Goal: Task Accomplishment & Management: Manage account settings

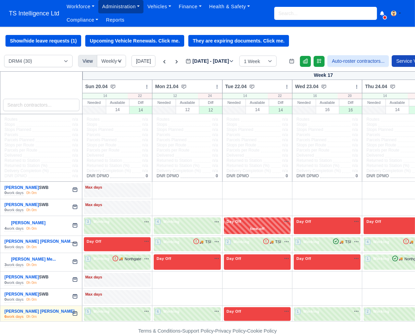
click at [122, 8] on link "Administration" at bounding box center [120, 6] width 45 height 13
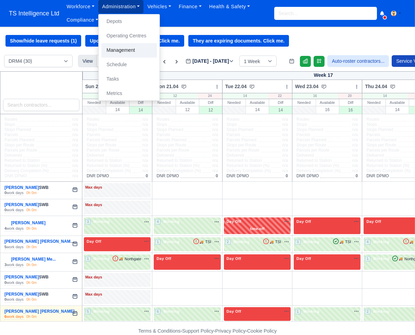
click at [121, 50] on link "Management" at bounding box center [129, 50] width 56 height 14
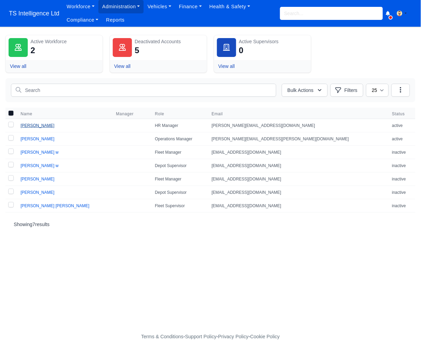
click at [35, 125] on link "[PERSON_NAME]" at bounding box center [38, 125] width 34 height 5
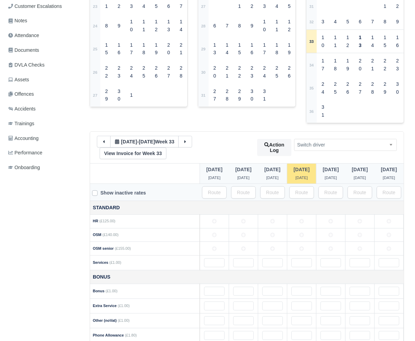
scroll to position [206, 0]
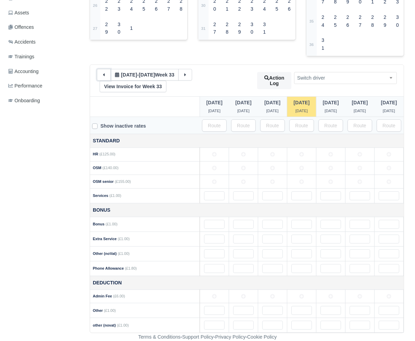
click at [105, 76] on button at bounding box center [104, 75] width 14 height 12
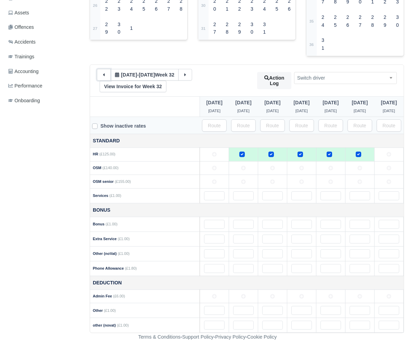
click at [105, 76] on button at bounding box center [104, 75] width 14 height 12
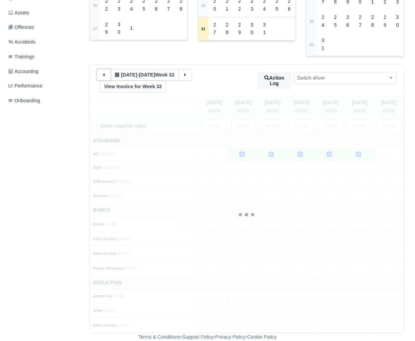
type input "80"
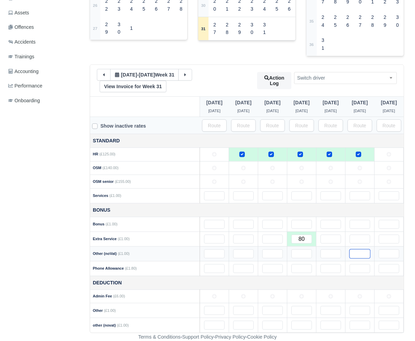
click at [361, 252] on input "text" at bounding box center [360, 253] width 21 height 9
type input "1"
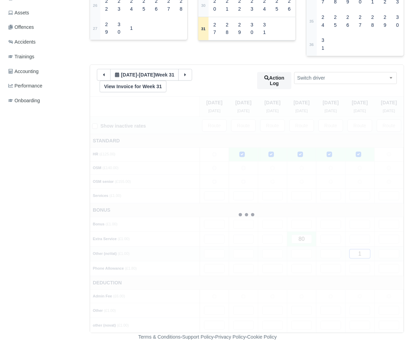
type input "15"
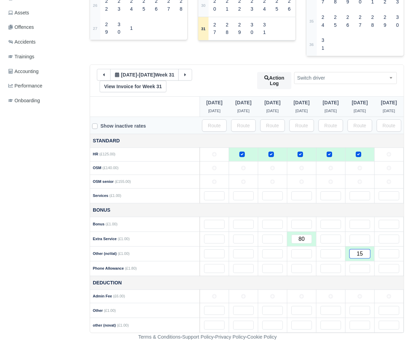
type input "15"
click at [137, 87] on link "View Invoice for Week 31" at bounding box center [133, 87] width 67 height 12
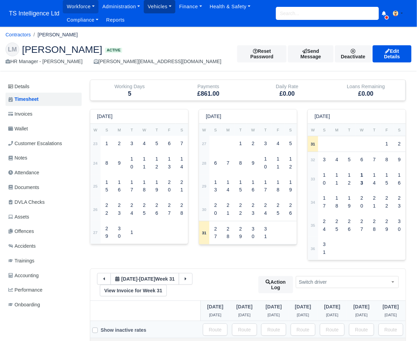
click at [162, 5] on link "Vehicles" at bounding box center [160, 6] width 32 height 13
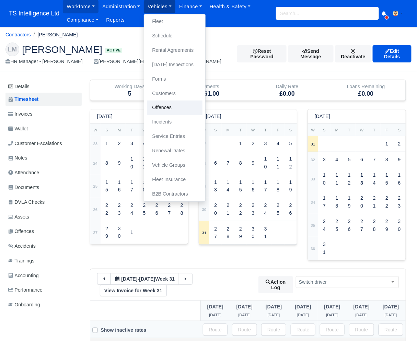
click at [178, 111] on link "Offences" at bounding box center [175, 107] width 56 height 14
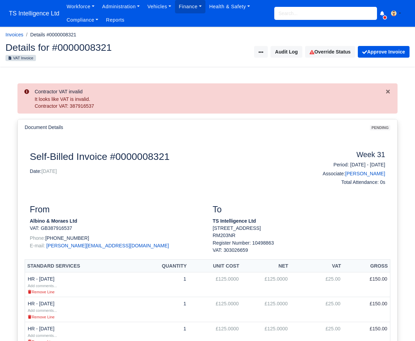
scroll to position [278, 0]
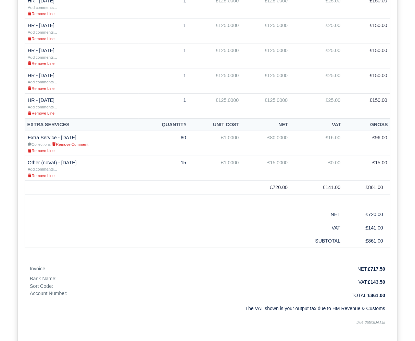
click at [48, 168] on small "Add comments..." at bounding box center [42, 169] width 29 height 4
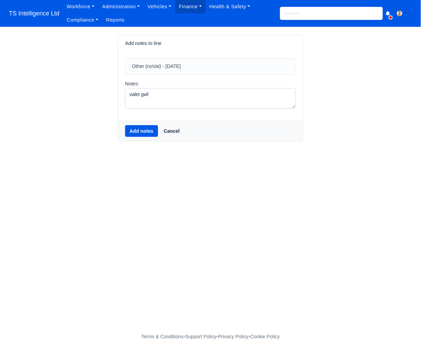
type textarea "valet gwf"
click at [144, 130] on button "Add notes" at bounding box center [141, 131] width 33 height 12
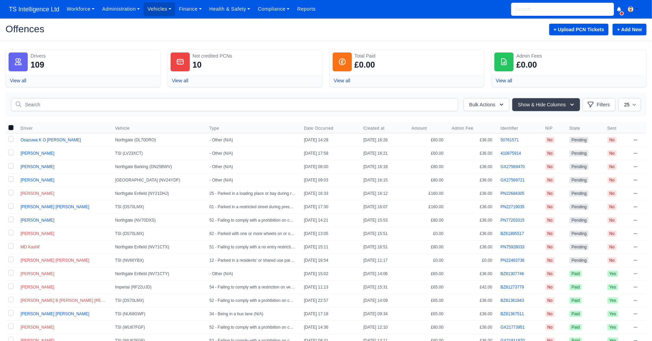
click at [9, 141] on label at bounding box center [10, 139] width 11 height 13
click at [9, 141] on input "checkbox" at bounding box center [10, 138] width 5 height 5
checkbox input "true"
click at [9, 153] on label at bounding box center [10, 153] width 11 height 13
click at [9, 153] on input "checkbox" at bounding box center [10, 151] width 5 height 5
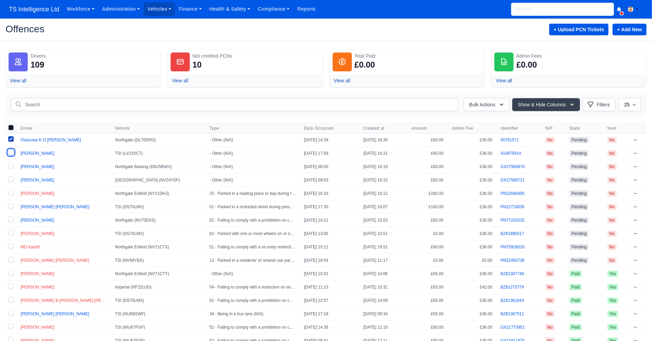
checkbox input "true"
click at [10, 167] on label at bounding box center [10, 166] width 11 height 13
click at [10, 167] on input "checkbox" at bounding box center [10, 165] width 5 height 5
checkbox input "true"
click at [9, 177] on label at bounding box center [10, 179] width 11 height 13
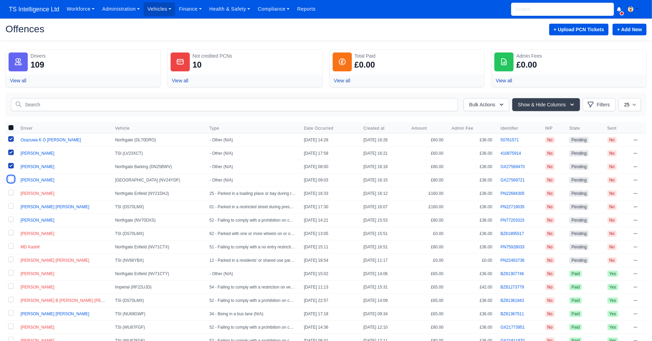
click at [9, 177] on input "checkbox" at bounding box center [10, 178] width 5 height 5
checkbox input "true"
click at [9, 207] on label at bounding box center [10, 206] width 11 height 13
click at [9, 207] on input "checkbox" at bounding box center [10, 205] width 5 height 5
checkbox input "true"
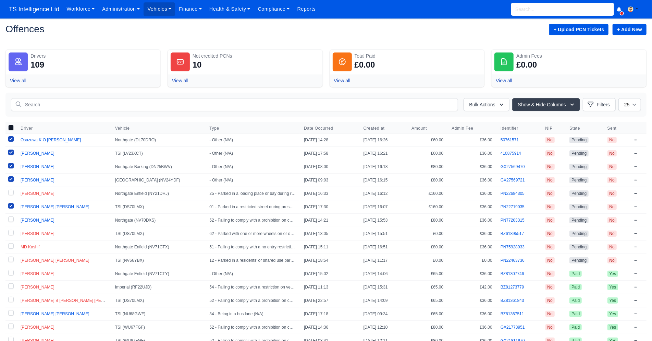
click at [9, 220] on label at bounding box center [10, 220] width 11 height 13
click at [9, 220] on input "checkbox" at bounding box center [10, 218] width 5 height 5
checkbox input "true"
click at [11, 191] on label at bounding box center [10, 193] width 11 height 13
click at [11, 191] on input "checkbox" at bounding box center [10, 192] width 5 height 5
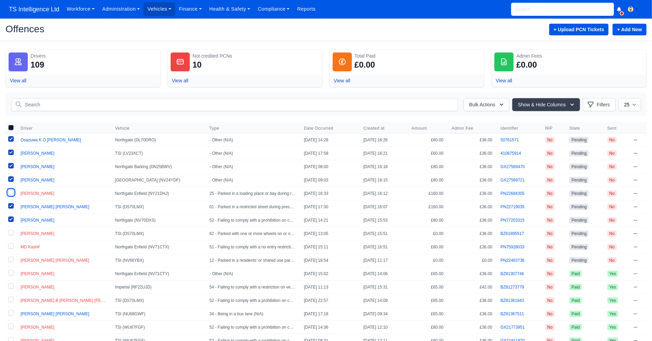
checkbox input "true"
click at [423, 105] on button "Bulk Actions" at bounding box center [487, 104] width 46 height 13
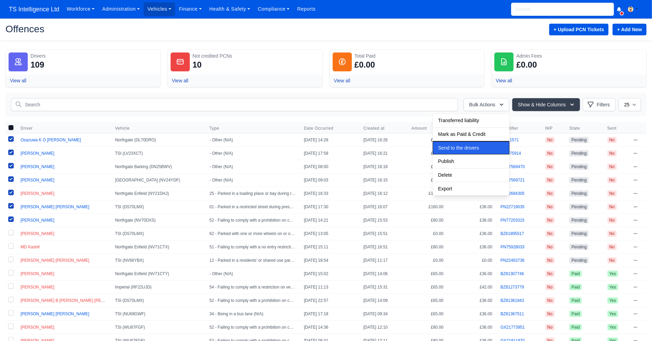
click at [423, 123] on span "Send to the drivers" at bounding box center [458, 120] width 41 height 5
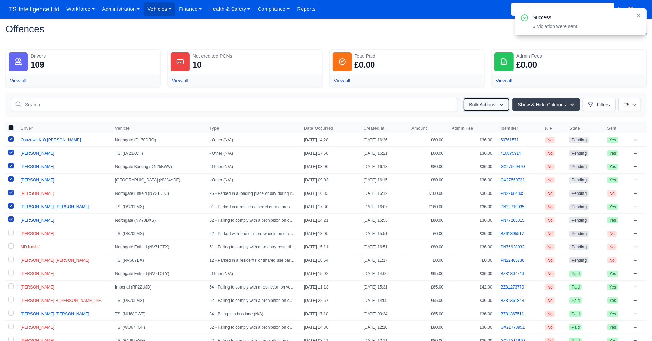
click at [423, 104] on button "Bulk Actions" at bounding box center [487, 104] width 46 height 13
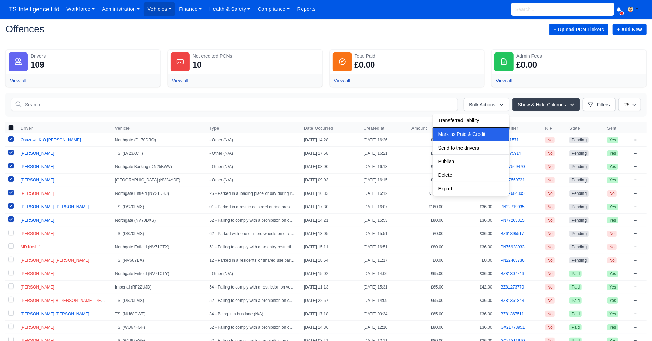
click at [423, 123] on span "Mark as Paid & Credit" at bounding box center [458, 120] width 41 height 5
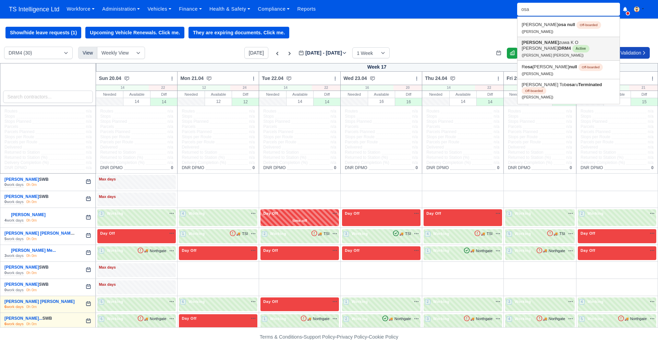
click at [531, 46] on link "Osa zuwa K O Ojo David DRM4 Active (Osazuwa K O Ojo David)" at bounding box center [569, 48] width 102 height 23
type input "Osazuwa K O [PERSON_NAME]"
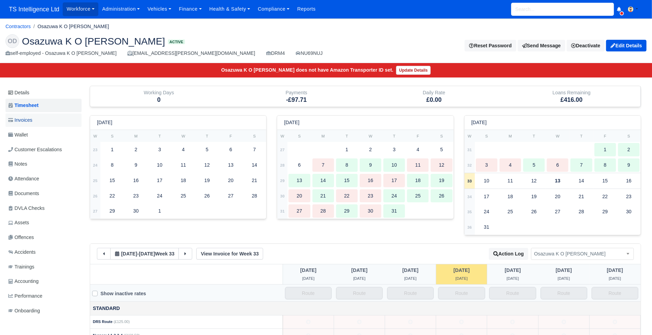
click at [41, 121] on link "Invoices" at bounding box center [43, 119] width 76 height 13
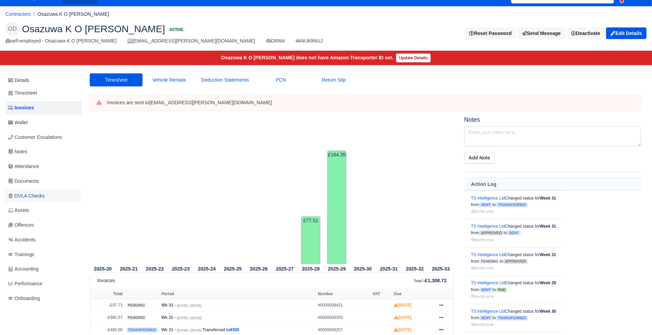
scroll to position [11, 0]
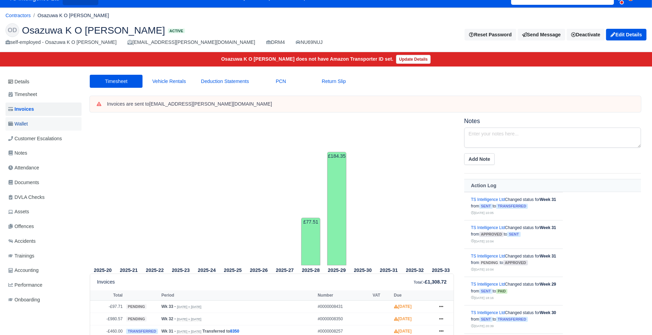
click at [49, 122] on link "Wallet" at bounding box center [43, 123] width 76 height 13
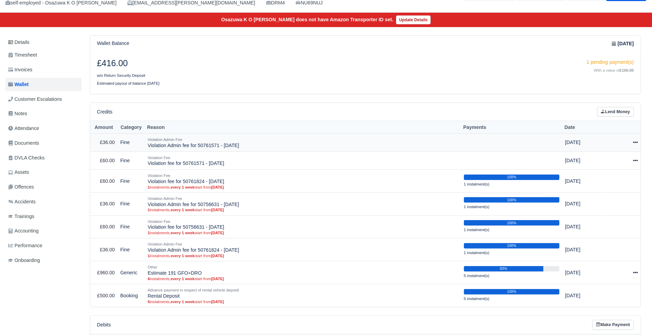
scroll to position [50, 0]
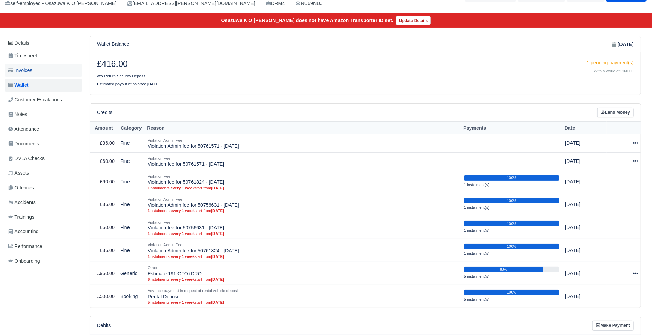
click at [38, 71] on link "Invoices" at bounding box center [43, 70] width 76 height 13
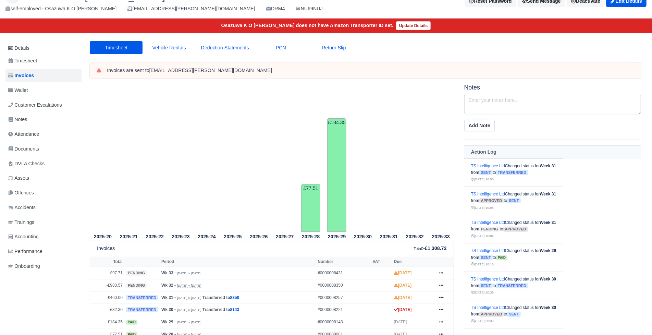
scroll to position [30, 0]
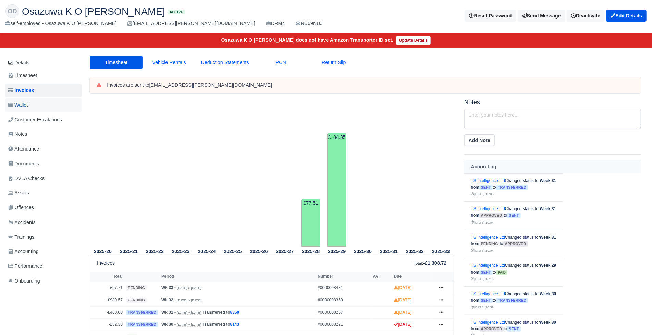
click at [36, 105] on link "Wallet" at bounding box center [43, 104] width 76 height 13
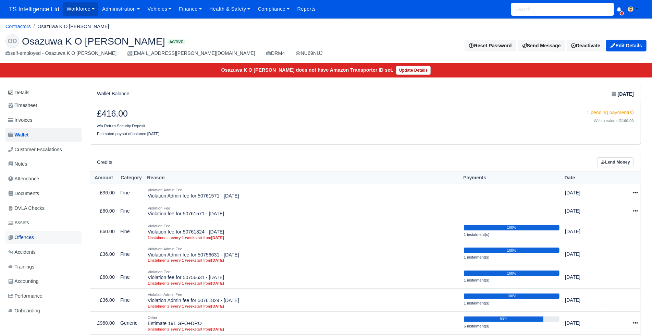
click at [30, 238] on span "Offences" at bounding box center [21, 237] width 26 height 8
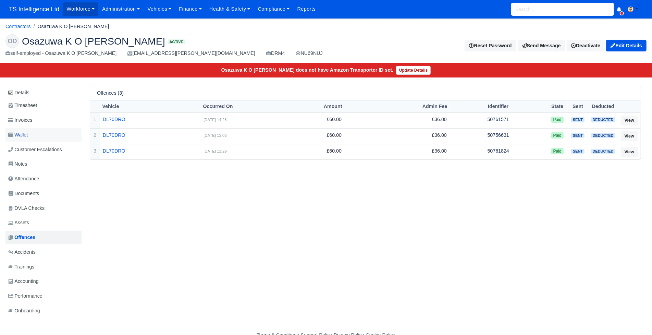
click at [46, 135] on link "Wallet" at bounding box center [43, 134] width 76 height 13
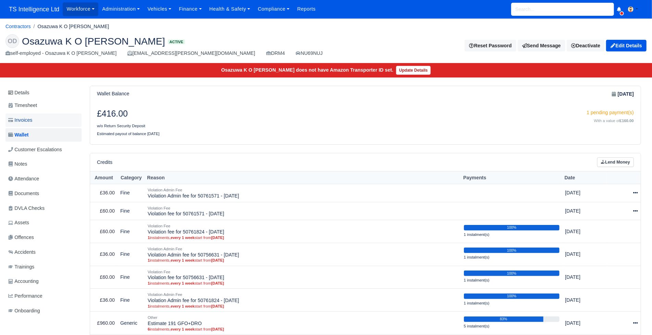
click at [39, 121] on link "Invoices" at bounding box center [43, 119] width 76 height 13
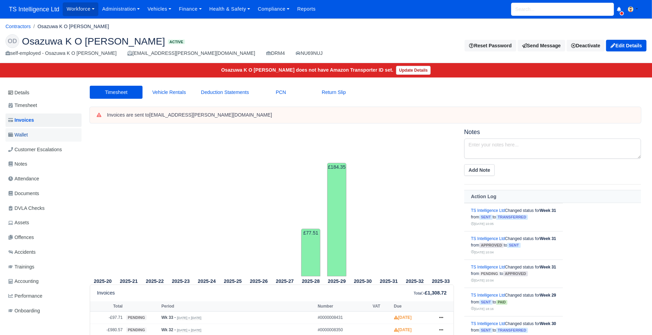
click at [45, 135] on link "Wallet" at bounding box center [43, 134] width 76 height 13
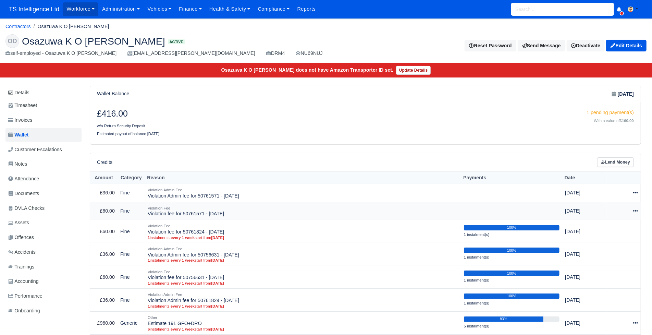
click at [635, 211] on icon at bounding box center [635, 210] width 5 height 5
click at [611, 243] on link "Schedule" at bounding box center [603, 242] width 61 height 11
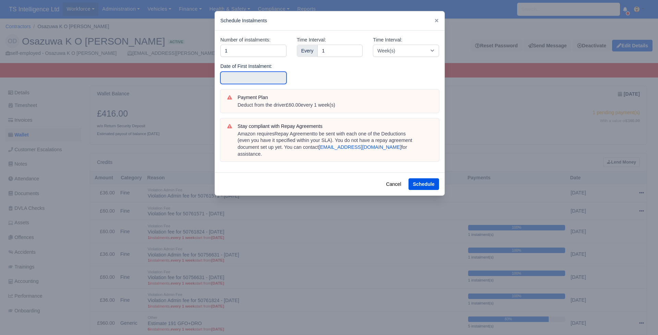
click at [265, 75] on input "text" at bounding box center [253, 78] width 66 height 12
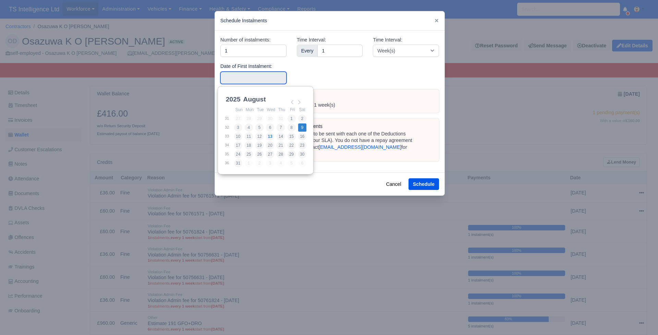
type input "[DATE]"
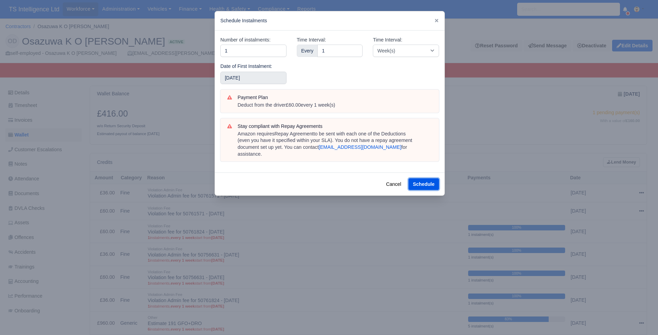
click at [412, 178] on button "Schedule" at bounding box center [424, 184] width 31 height 12
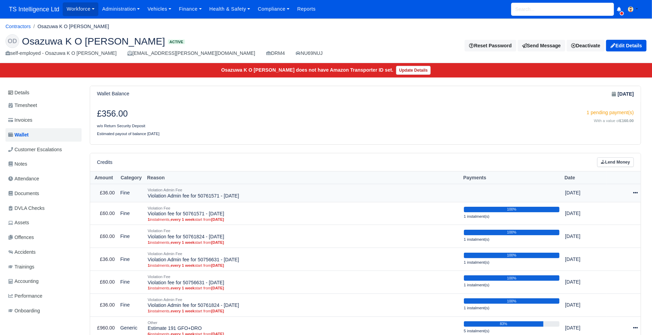
click at [637, 191] on icon at bounding box center [635, 192] width 5 height 5
click at [612, 223] on link "Schedule" at bounding box center [603, 224] width 61 height 11
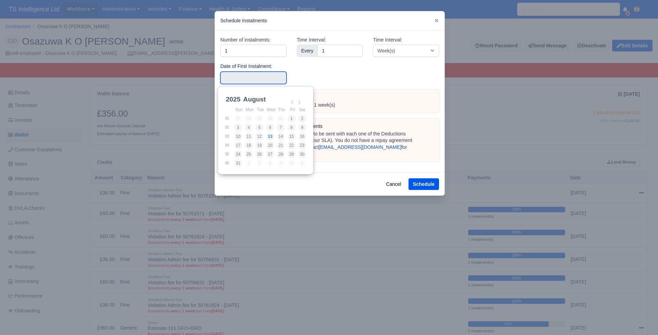
click at [255, 73] on input "Use the arrow keys to pick a date" at bounding box center [253, 78] width 66 height 12
type input "[DATE]"
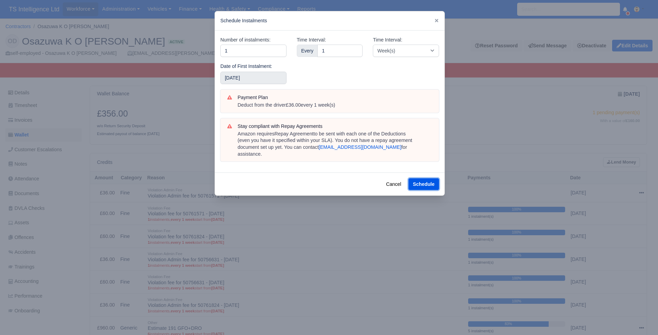
click at [419, 178] on button "Schedule" at bounding box center [424, 184] width 31 height 12
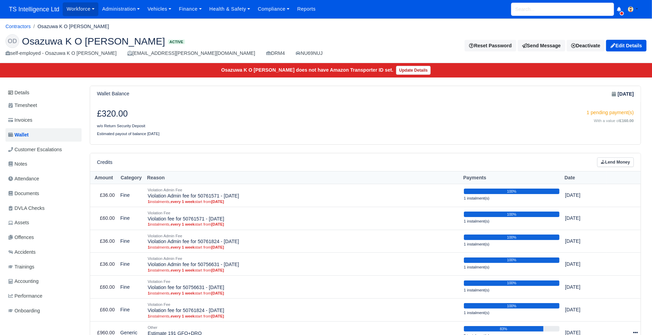
click at [545, 9] on input "search" at bounding box center [562, 9] width 103 height 13
type input "iul"
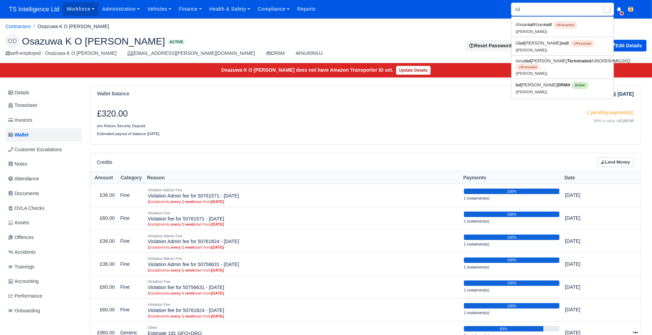
type input "[PERSON_NAME]"
click at [533, 95] on link "Iul [PERSON_NAME] DRM4 Active ([PERSON_NAME])" at bounding box center [563, 88] width 102 height 18
type input "[PERSON_NAME]"
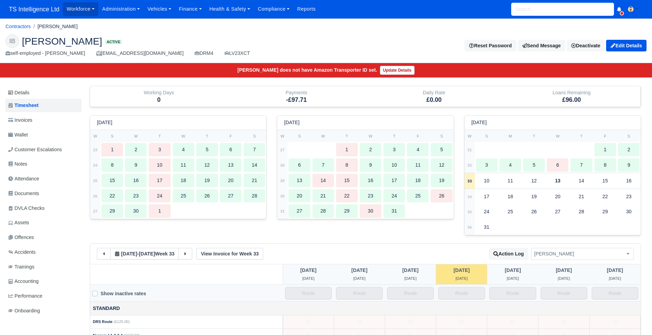
click at [38, 129] on link "Wallet" at bounding box center [43, 134] width 76 height 13
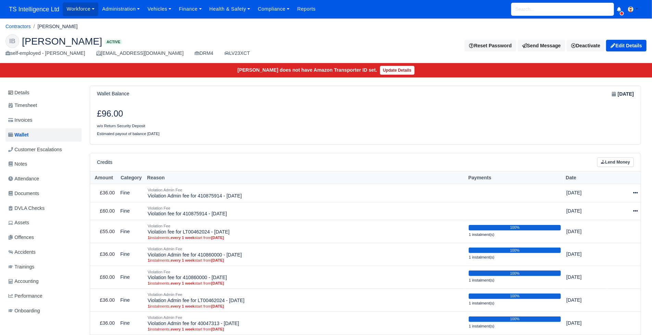
click at [41, 121] on link "Invoices" at bounding box center [43, 119] width 76 height 13
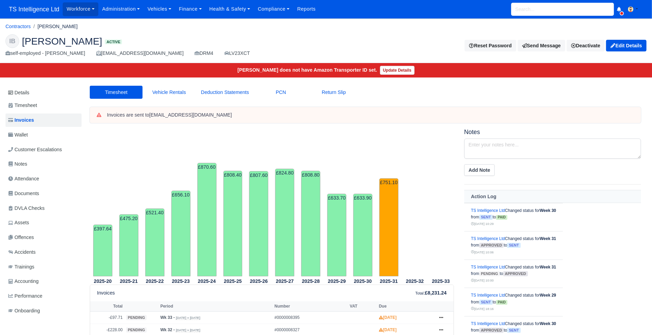
scroll to position [64, 0]
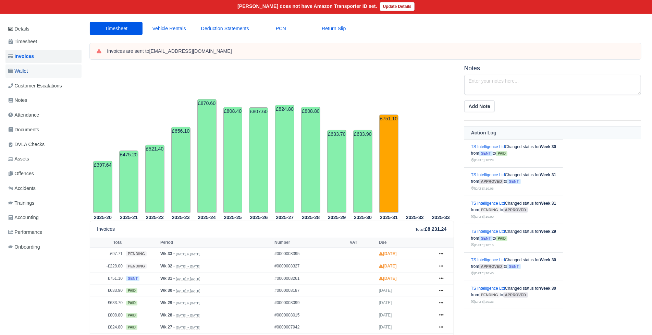
click at [44, 73] on link "Wallet" at bounding box center [43, 70] width 76 height 13
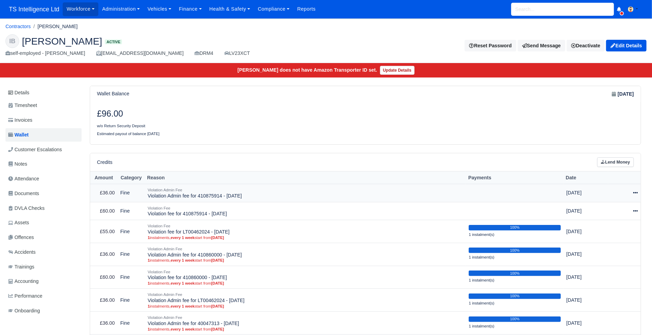
click at [637, 192] on icon at bounding box center [635, 192] width 5 height 5
click at [608, 224] on link "Schedule" at bounding box center [603, 224] width 61 height 11
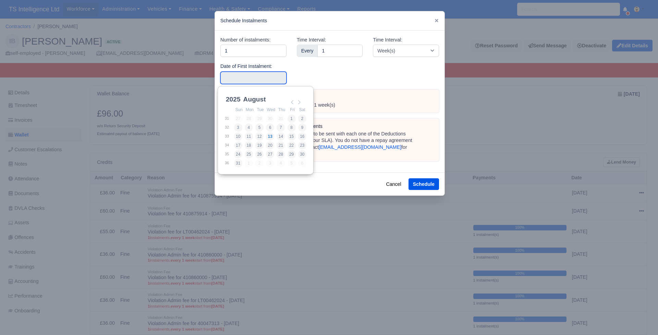
click at [249, 76] on input "Use the arrow keys to pick a date" at bounding box center [253, 78] width 66 height 12
type input "[DATE]"
drag, startPoint x: 304, startPoint y: 119, endPoint x: 325, endPoint y: 132, distance: 25.2
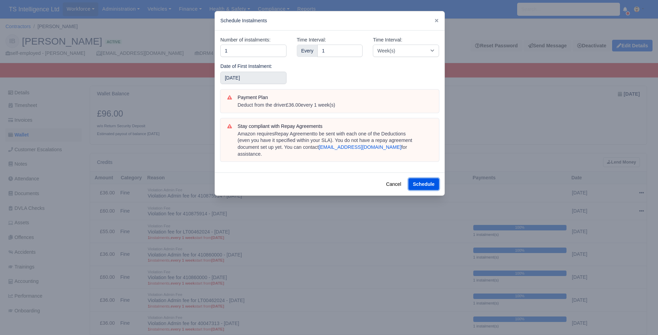
click at [415, 179] on button "Schedule" at bounding box center [424, 184] width 31 height 12
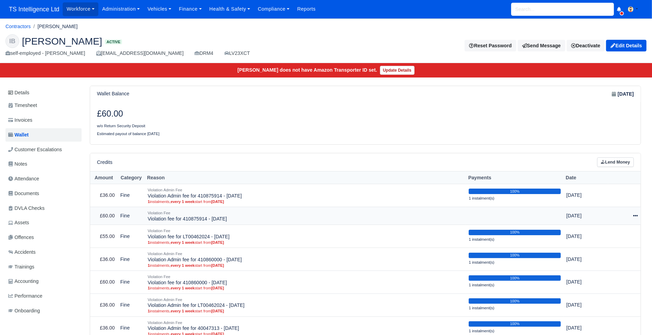
click at [635, 215] on icon at bounding box center [635, 215] width 5 height 5
click at [603, 246] on link "Schedule" at bounding box center [603, 247] width 61 height 11
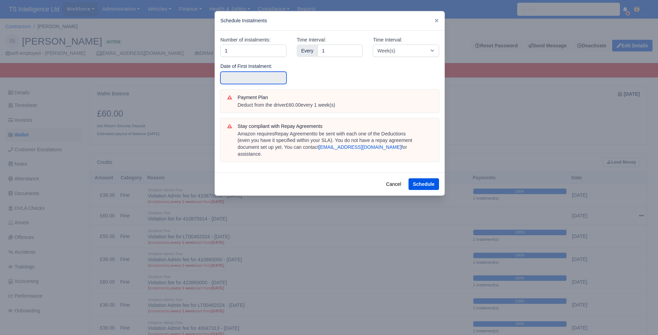
click at [241, 76] on input "text" at bounding box center [253, 78] width 66 height 12
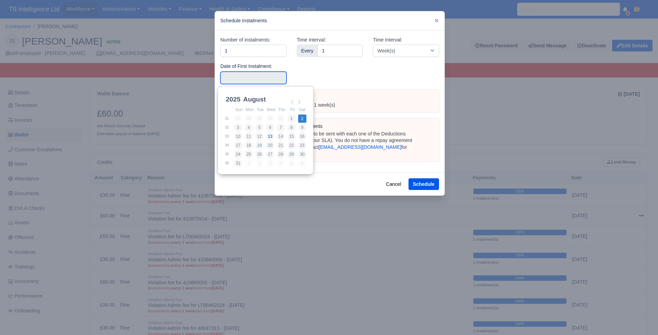
type input "2025-08-02"
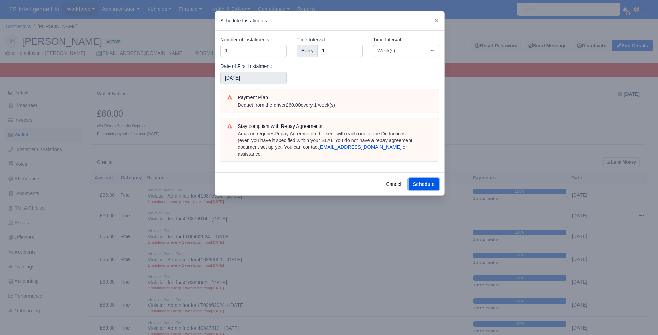
click at [416, 178] on button "Schedule" at bounding box center [424, 184] width 31 height 12
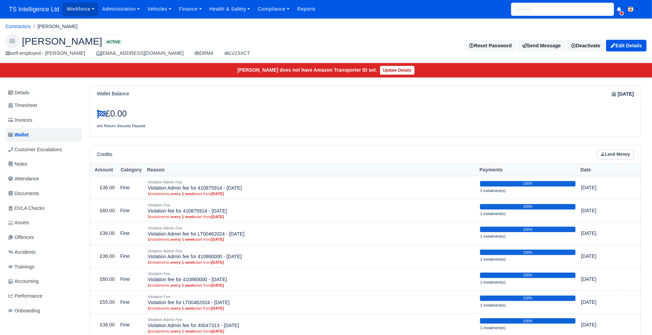
click at [535, 11] on input "search" at bounding box center [562, 9] width 103 height 13
click at [535, 25] on link "[PERSON_NAME] DRM4 A3NCULOS882FJQ Active ([PERSON_NAME] COURIER SERVICES LTD)" at bounding box center [563, 30] width 102 height 23
type input "[PERSON_NAME]"
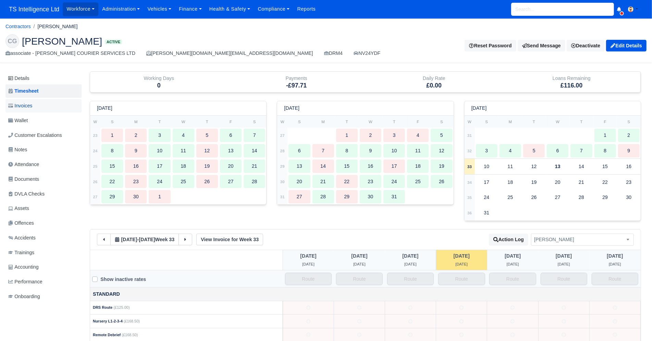
click at [28, 102] on span "Invoices" at bounding box center [20, 106] width 24 height 8
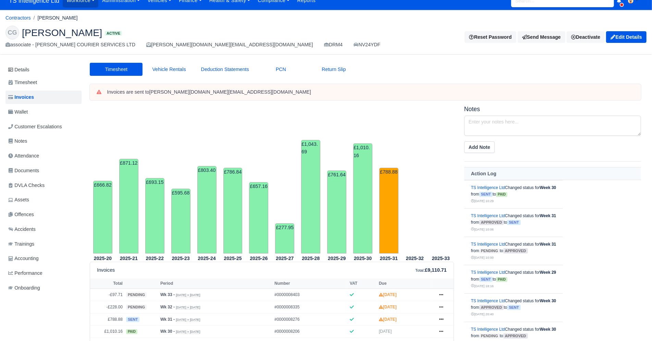
scroll to position [9, 0]
click at [31, 114] on link "Wallet" at bounding box center [43, 111] width 76 height 13
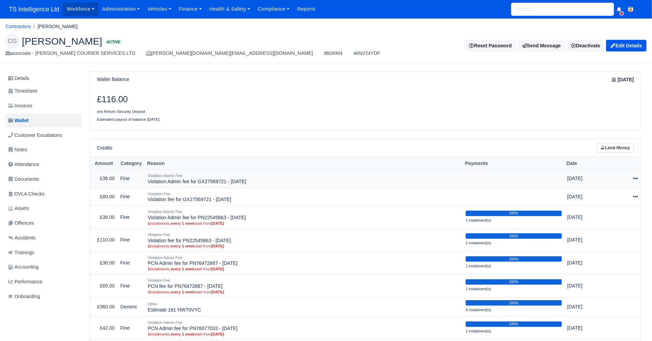
click at [636, 176] on icon at bounding box center [635, 178] width 5 height 5
click at [604, 209] on link "Schedule" at bounding box center [604, 210] width 61 height 11
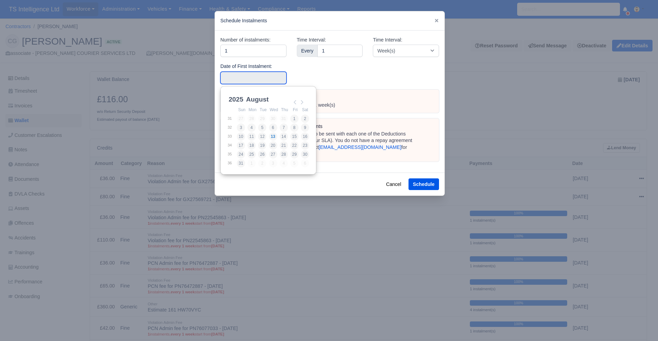
click at [239, 75] on input "Use the arrow keys to pick a date" at bounding box center [253, 78] width 66 height 12
type input "[DATE]"
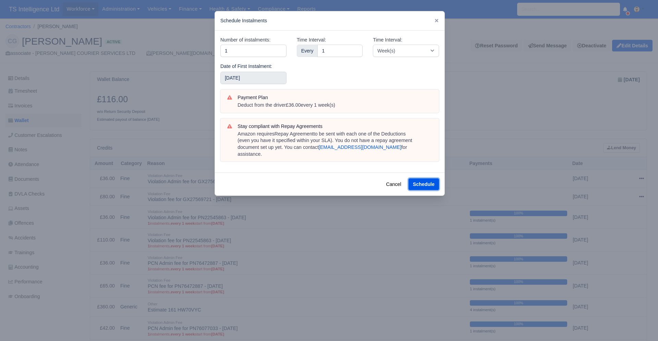
click at [420, 178] on button "Schedule" at bounding box center [424, 184] width 31 height 12
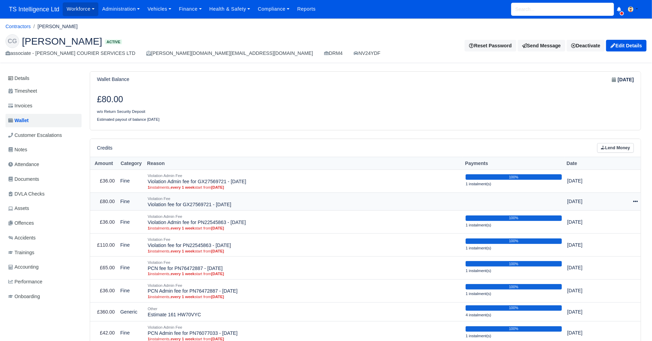
click at [634, 200] on icon at bounding box center [635, 201] width 5 height 5
click at [603, 230] on link "Schedule" at bounding box center [604, 233] width 61 height 11
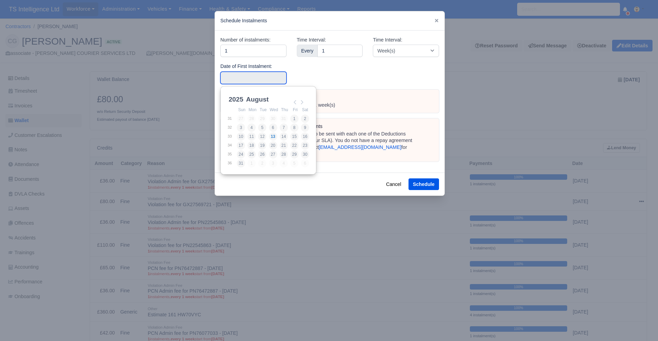
click at [244, 80] on input "Use the arrow keys to pick a date" at bounding box center [253, 78] width 66 height 12
type input "[DATE]"
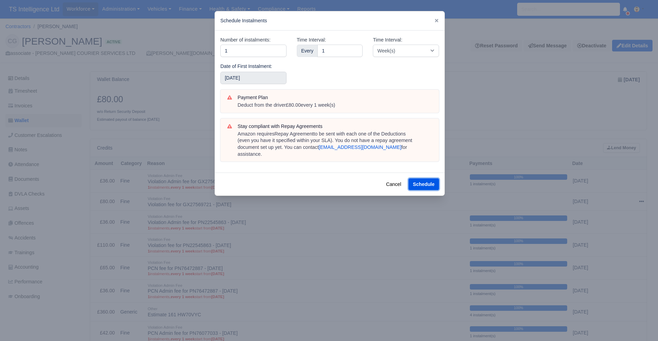
click at [418, 178] on button "Schedule" at bounding box center [424, 184] width 31 height 12
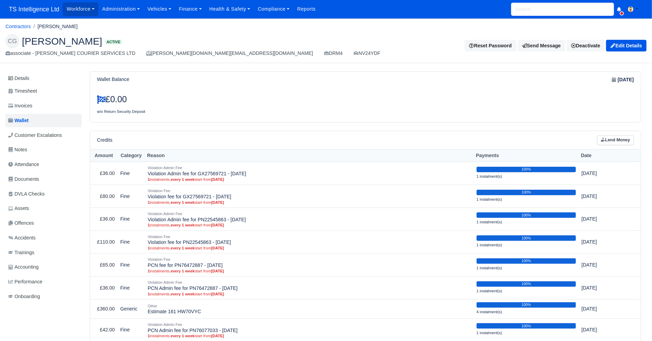
click at [533, 11] on input "search" at bounding box center [562, 9] width 103 height 13
click at [536, 24] on link "[PERSON_NAME] [PERSON_NAME] DRM4 Active ([PERSON_NAME] [PERSON_NAME])" at bounding box center [563, 28] width 102 height 18
type input "[PERSON_NAME] [PERSON_NAME]"
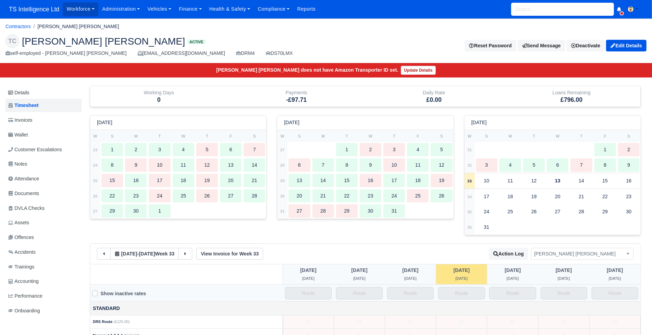
click at [43, 122] on link "Invoices" at bounding box center [43, 119] width 76 height 13
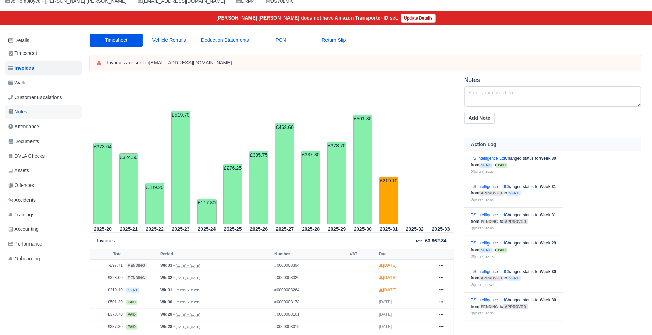
scroll to position [52, 0]
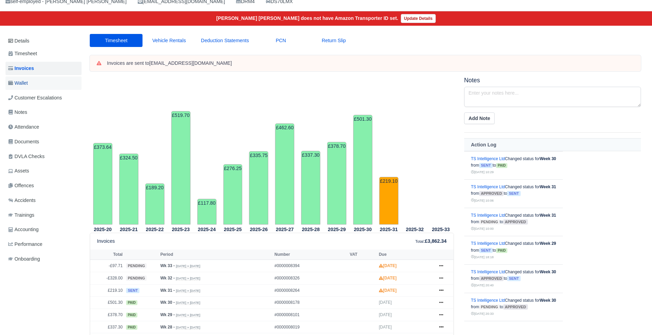
click at [36, 84] on link "Wallet" at bounding box center [43, 82] width 76 height 13
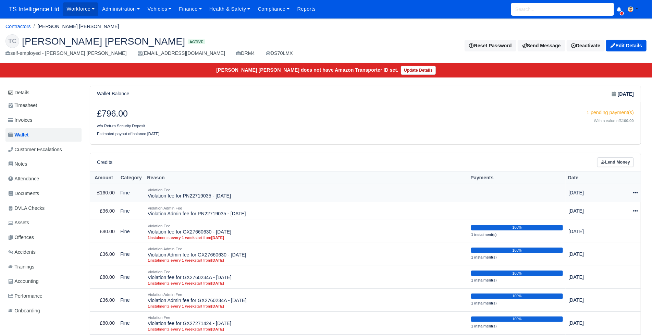
click at [635, 192] on icon at bounding box center [635, 192] width 5 height 5
click at [601, 229] on link "Schedule" at bounding box center [604, 224] width 61 height 11
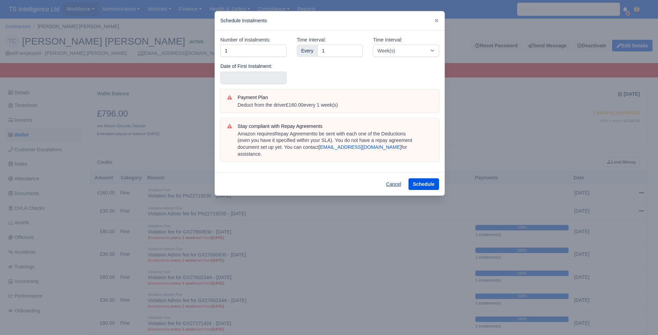
click at [395, 178] on button "Cancel" at bounding box center [394, 184] width 24 height 12
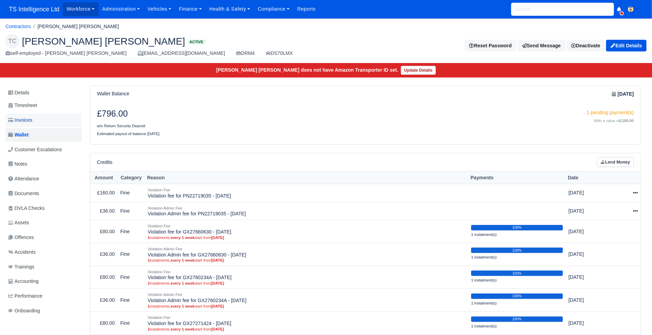
click at [44, 122] on link "Invoices" at bounding box center [43, 119] width 76 height 13
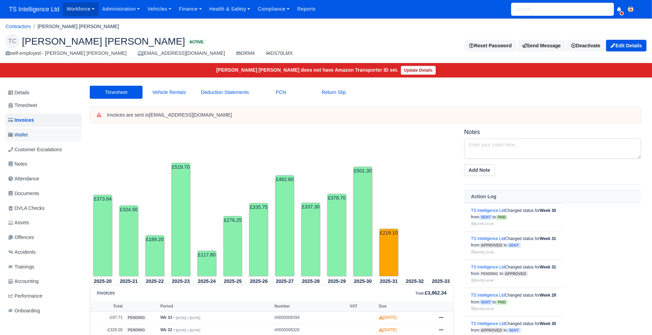
click at [42, 133] on link "Wallet" at bounding box center [43, 134] width 76 height 13
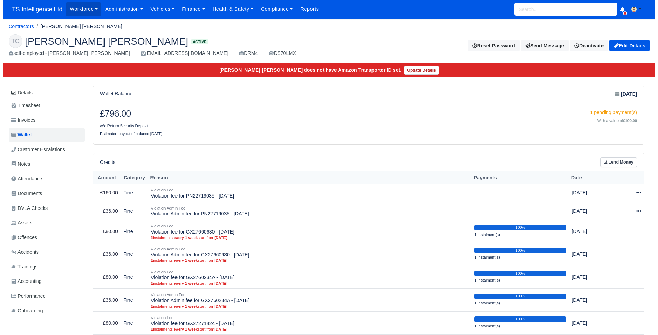
scroll to position [7, 0]
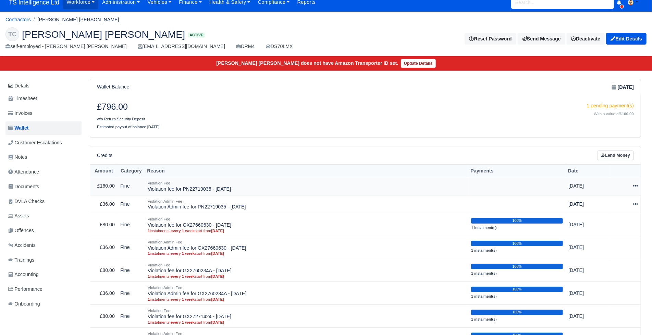
click at [635, 184] on icon at bounding box center [635, 185] width 5 height 5
click at [595, 216] on link "Schedule" at bounding box center [604, 217] width 61 height 11
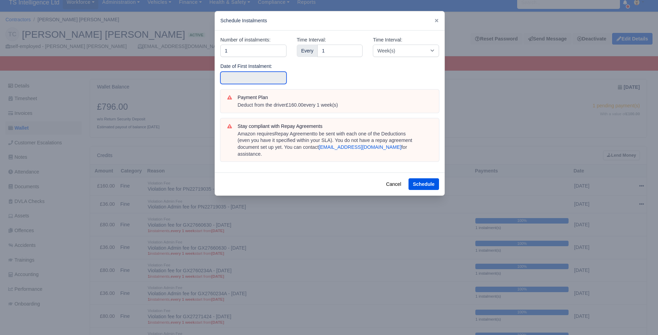
click at [244, 79] on input "text" at bounding box center [253, 78] width 66 height 12
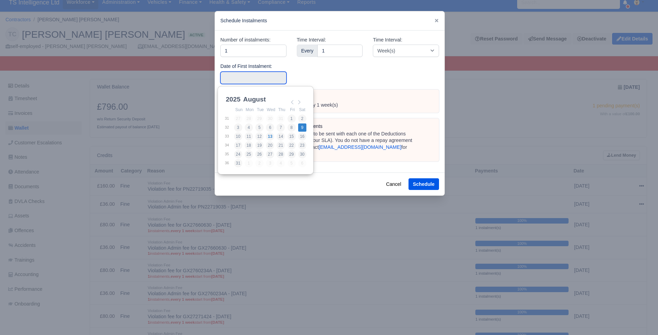
type input "2025-08-09"
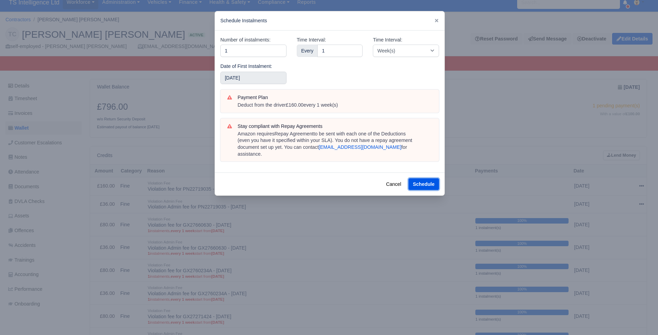
click at [417, 178] on button "Schedule" at bounding box center [424, 184] width 31 height 12
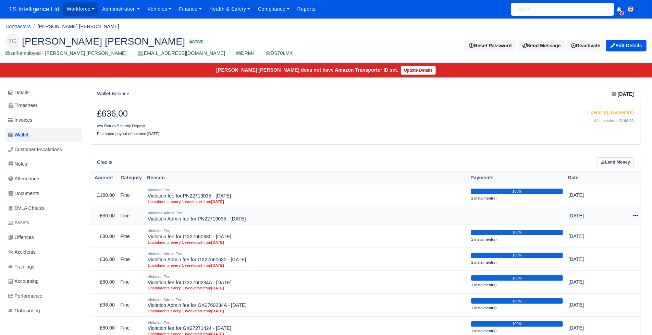
click at [636, 215] on icon at bounding box center [635, 215] width 5 height 5
click at [596, 249] on link "Schedule" at bounding box center [604, 247] width 61 height 11
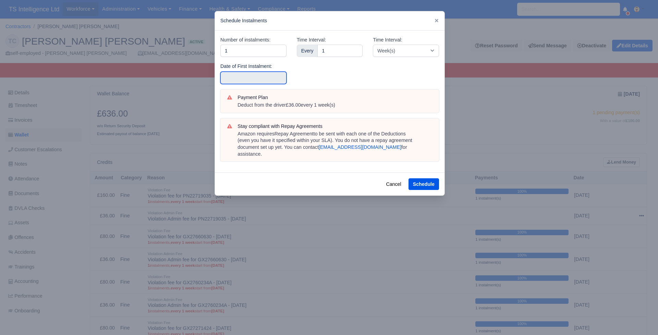
click at [262, 75] on input "text" at bounding box center [253, 78] width 66 height 12
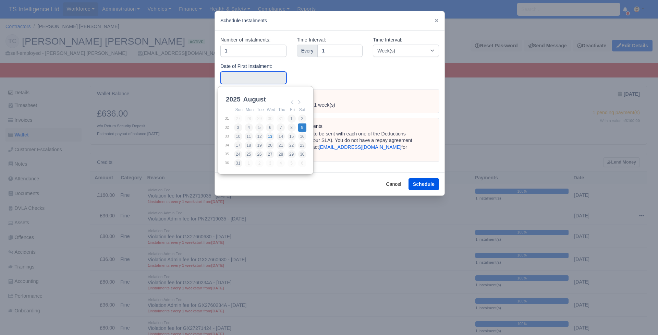
type input "2025-08-09"
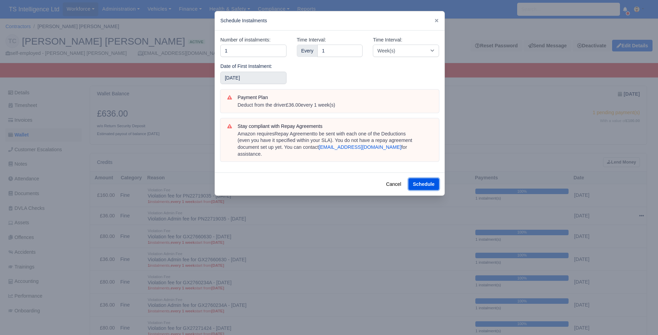
click at [419, 178] on button "Schedule" at bounding box center [424, 184] width 31 height 12
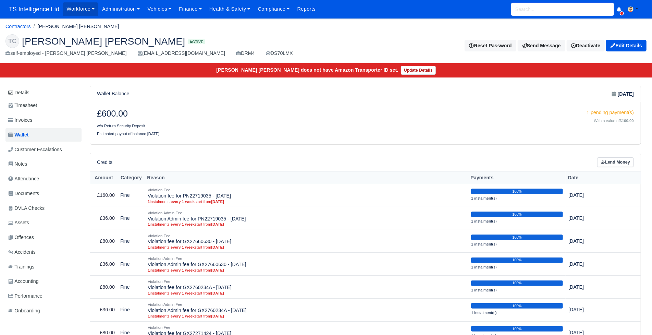
click at [538, 10] on input "search" at bounding box center [562, 9] width 103 height 13
type input "[PERSON_NAME]"
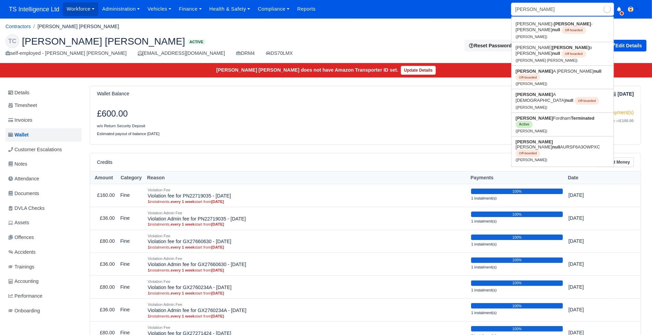
type input "[PERSON_NAME]"
click at [533, 113] on link "[PERSON_NAME] Terminated Active ([PERSON_NAME])" at bounding box center [563, 124] width 102 height 23
type input "[PERSON_NAME]"
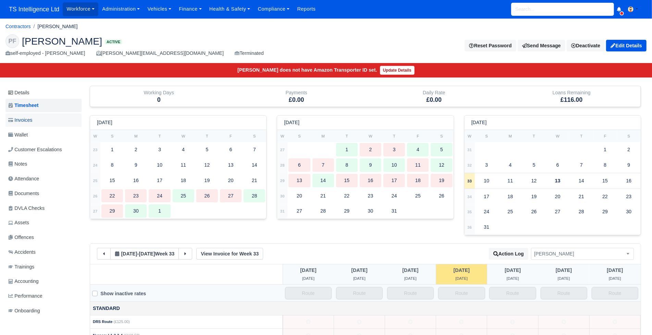
click at [46, 119] on link "Invoices" at bounding box center [43, 119] width 76 height 13
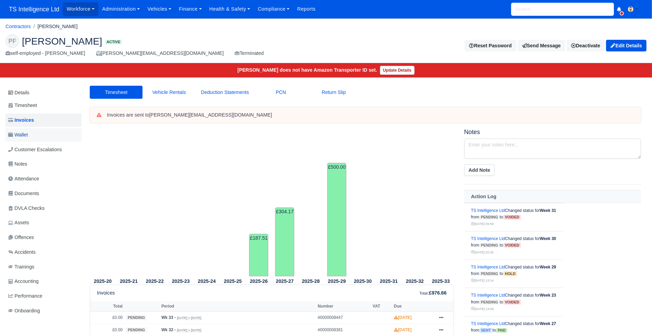
click at [56, 135] on link "Wallet" at bounding box center [43, 134] width 76 height 13
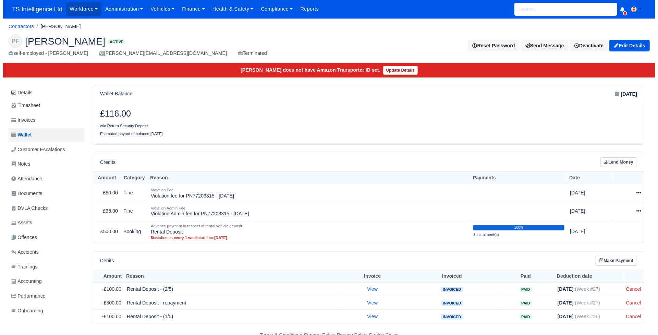
scroll to position [5, 0]
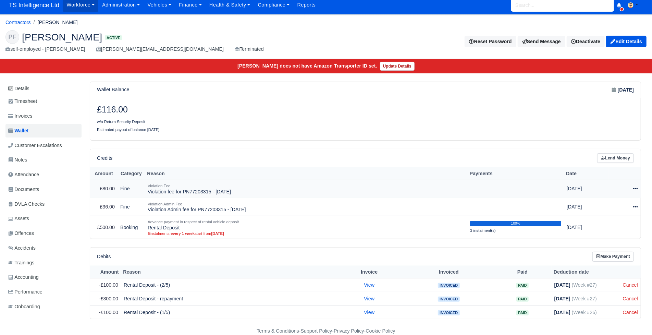
click at [637, 186] on icon at bounding box center [635, 188] width 5 height 5
click at [604, 216] on link "Schedule" at bounding box center [604, 220] width 61 height 11
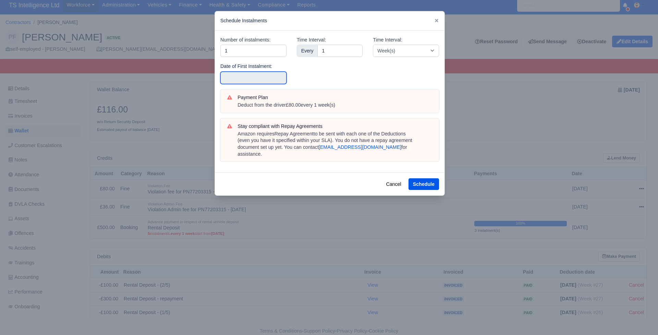
click at [261, 80] on input "text" at bounding box center [253, 78] width 66 height 12
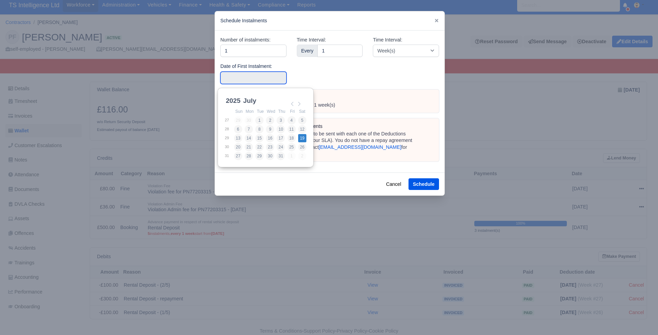
type input "[DATE]"
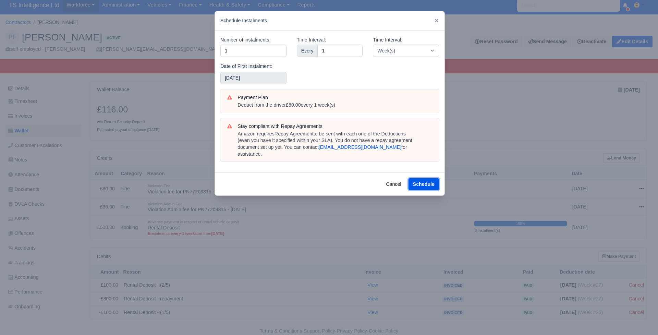
click at [419, 178] on button "Schedule" at bounding box center [424, 184] width 31 height 12
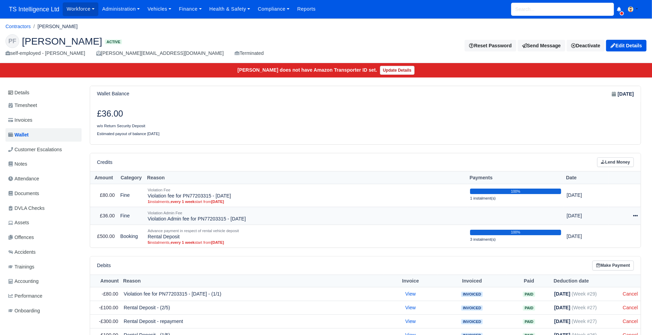
click at [634, 215] on icon at bounding box center [635, 215] width 5 height 1
click at [607, 245] on link "Schedule" at bounding box center [604, 247] width 61 height 11
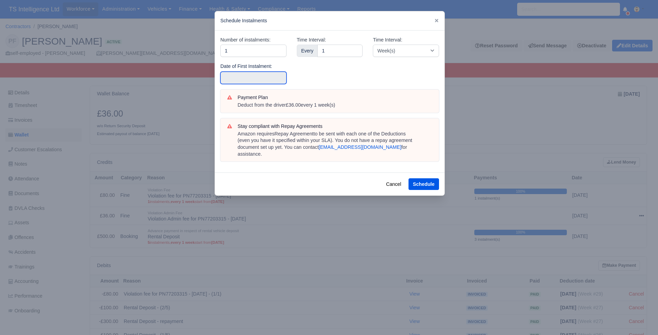
click at [240, 78] on input "text" at bounding box center [253, 78] width 66 height 12
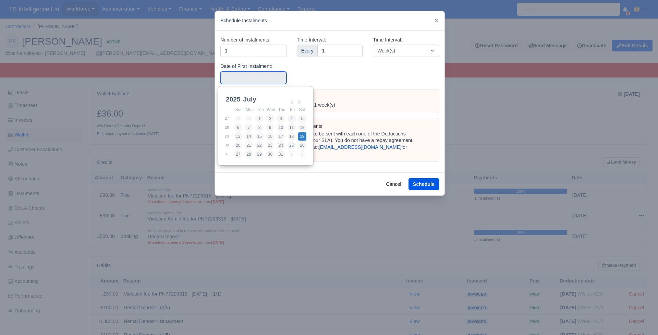
type input "[DATE]"
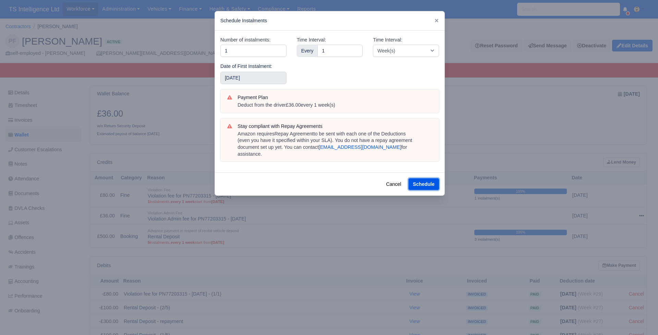
click at [428, 178] on button "Schedule" at bounding box center [424, 184] width 31 height 12
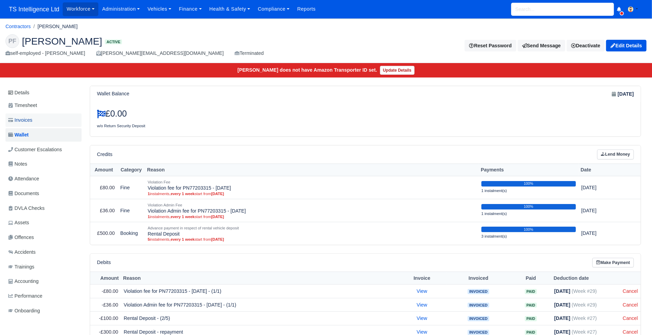
click at [42, 119] on link "Invoices" at bounding box center [43, 119] width 76 height 13
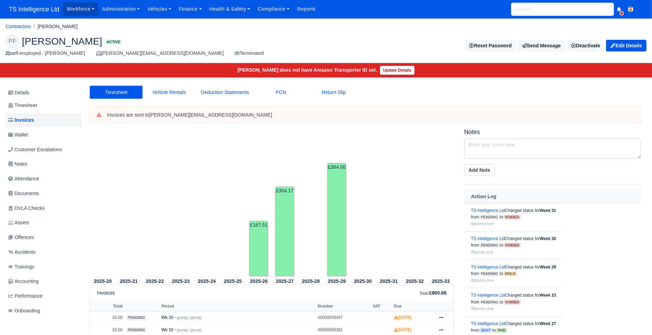
click at [560, 10] on input "search" at bounding box center [562, 9] width 103 height 13
type input "[PERSON_NAME]"
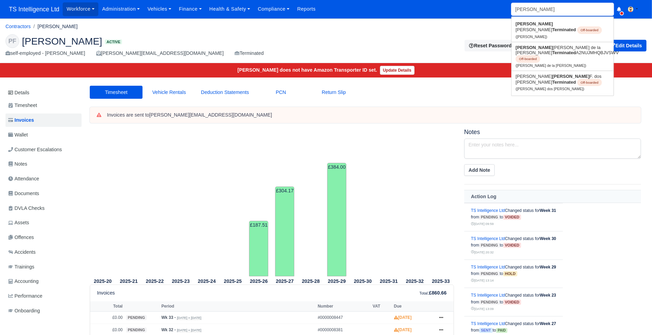
type input "[PERSON_NAME]"
click at [551, 31] on link "[PERSON_NAME] Terminated Off-boarded ([PERSON_NAME])" at bounding box center [563, 30] width 102 height 23
type input "[PERSON_NAME]"
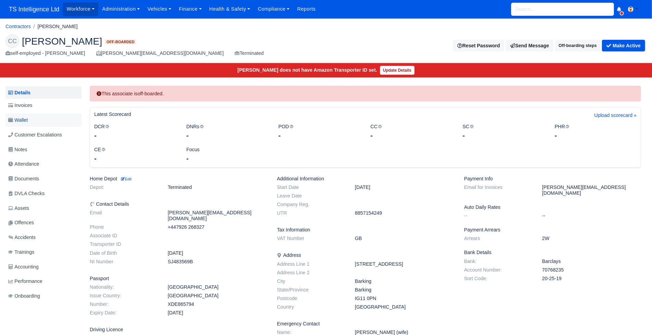
click at [36, 121] on link "Wallet" at bounding box center [43, 119] width 76 height 13
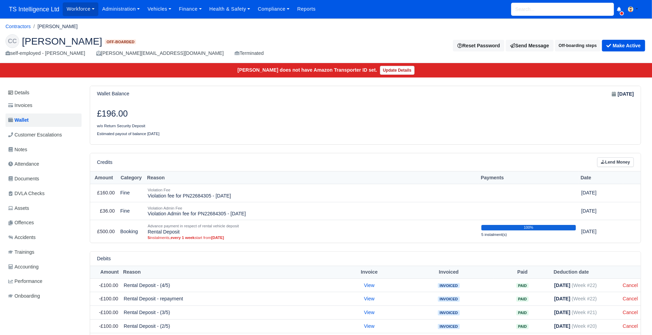
click at [43, 107] on link "Invoices" at bounding box center [43, 105] width 76 height 13
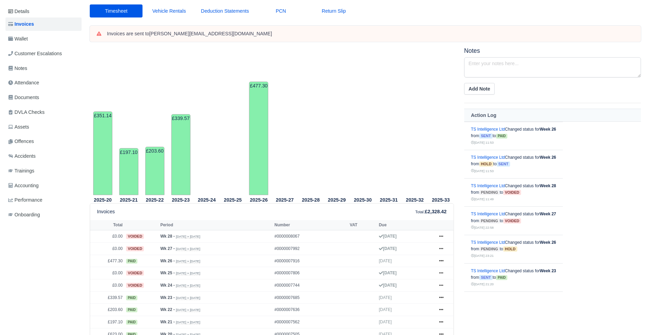
scroll to position [116, 0]
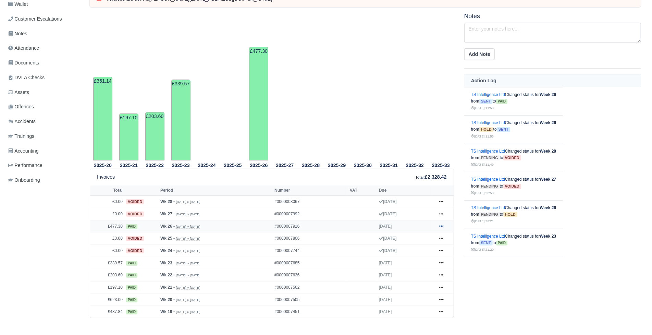
click at [442, 227] on icon at bounding box center [441, 226] width 4 height 4
click at [417, 240] on link "Show Invoice" at bounding box center [415, 239] width 61 height 14
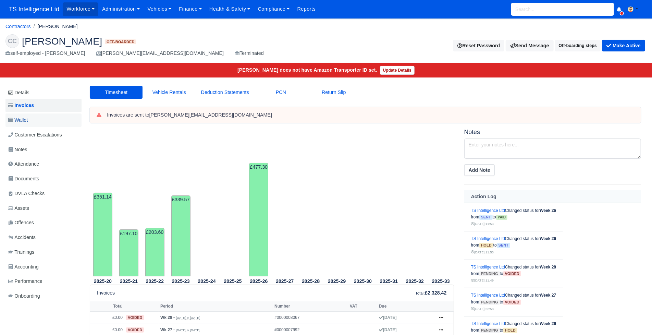
click at [35, 123] on link "Wallet" at bounding box center [43, 119] width 76 height 13
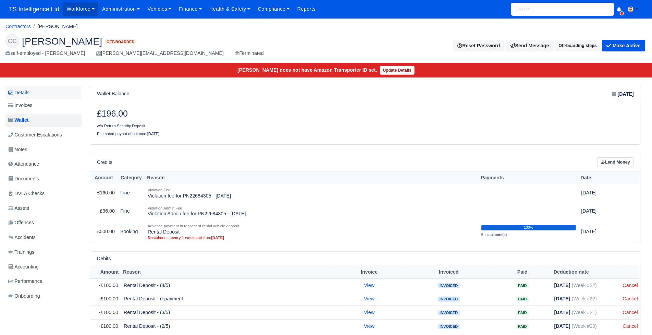
click at [32, 93] on link "Details" at bounding box center [43, 92] width 76 height 13
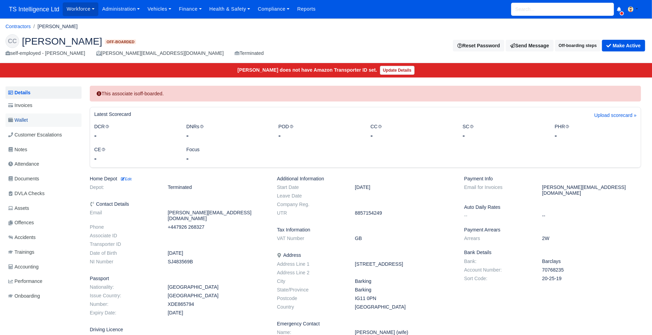
click at [37, 126] on link "Wallet" at bounding box center [43, 119] width 76 height 13
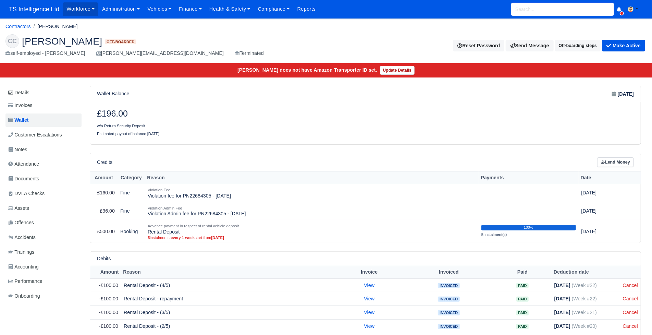
click at [524, 8] on input "search" at bounding box center [562, 9] width 103 height 13
click at [111, 13] on link "Administration" at bounding box center [120, 8] width 45 height 13
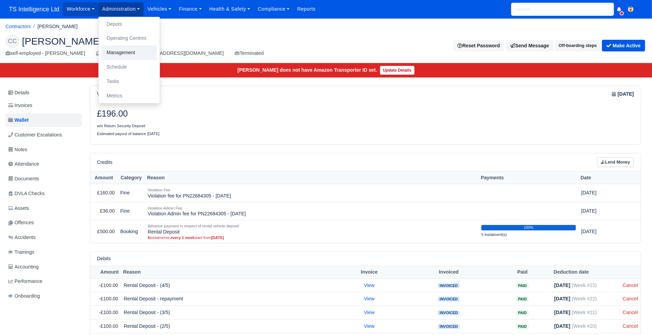
click at [122, 53] on link "Management" at bounding box center [129, 53] width 56 height 14
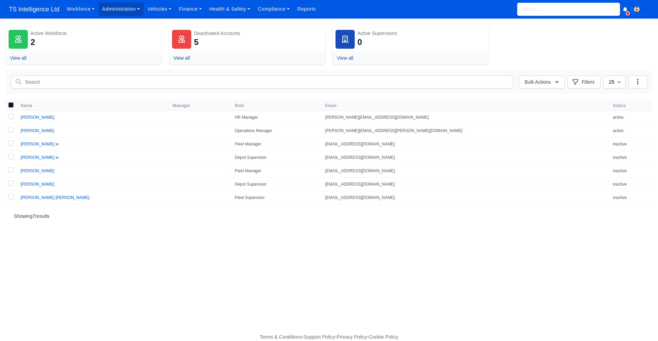
click at [39, 134] on td "Rodrigo Santos" at bounding box center [92, 130] width 152 height 13
click at [39, 130] on link "Rodrigo Santos" at bounding box center [38, 130] width 34 height 5
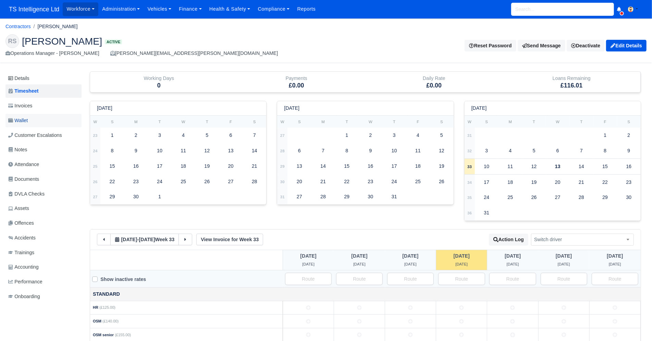
click at [31, 120] on link "Wallet" at bounding box center [43, 120] width 76 height 13
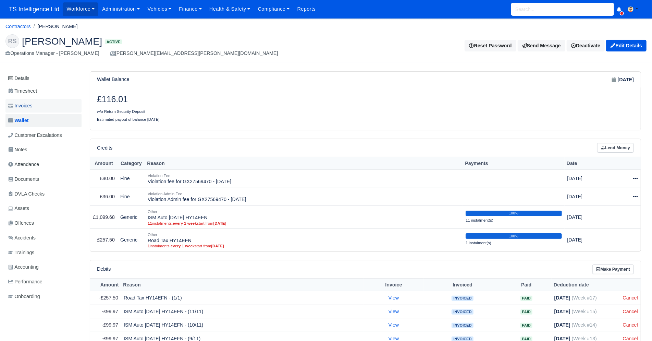
click at [32, 105] on span "Invoices" at bounding box center [20, 106] width 24 height 8
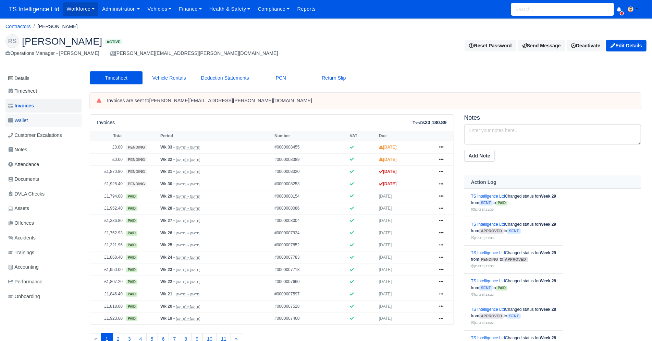
click at [46, 120] on link "Wallet" at bounding box center [43, 120] width 76 height 13
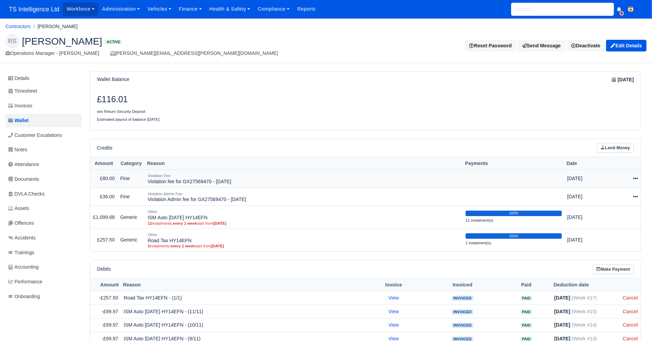
click at [633, 179] on icon at bounding box center [635, 178] width 5 height 5
click at [599, 210] on link "Schedule" at bounding box center [604, 210] width 61 height 11
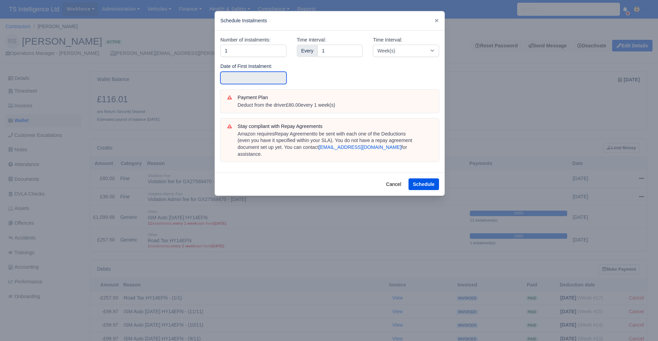
click at [263, 79] on input "text" at bounding box center [253, 78] width 66 height 12
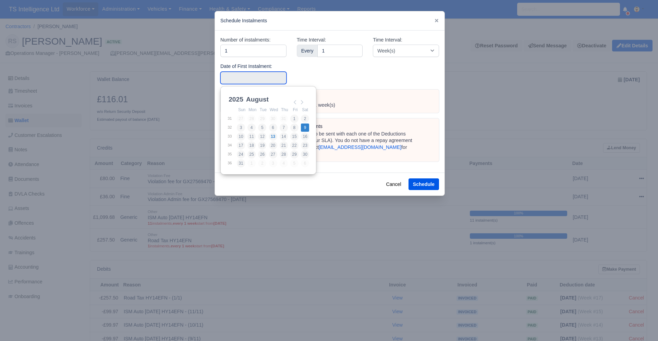
type input "[DATE]"
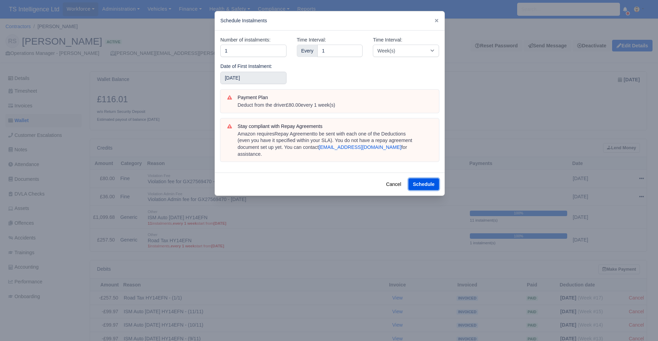
click at [427, 178] on button "Schedule" at bounding box center [424, 184] width 31 height 12
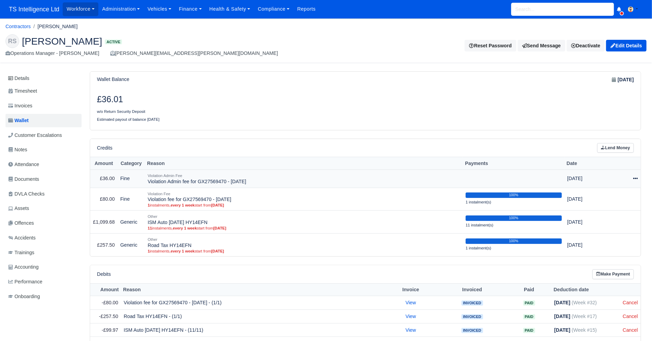
click at [638, 177] on icon at bounding box center [635, 178] width 5 height 5
click at [583, 208] on icon at bounding box center [580, 209] width 5 height 5
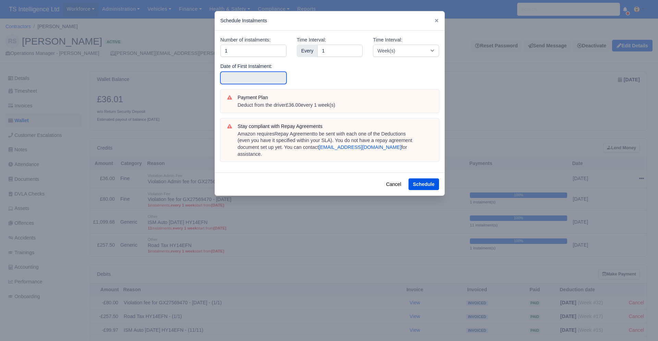
click at [254, 78] on input "text" at bounding box center [253, 78] width 66 height 12
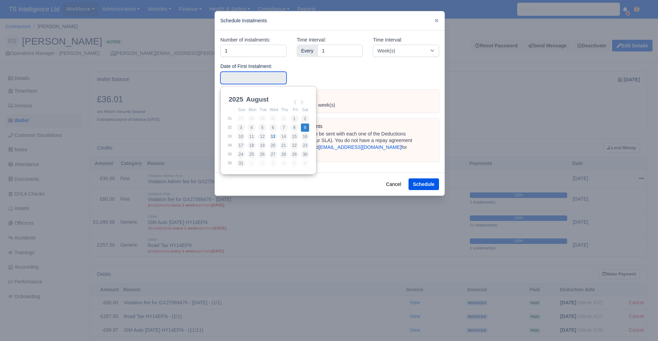
type input "2025-08-09"
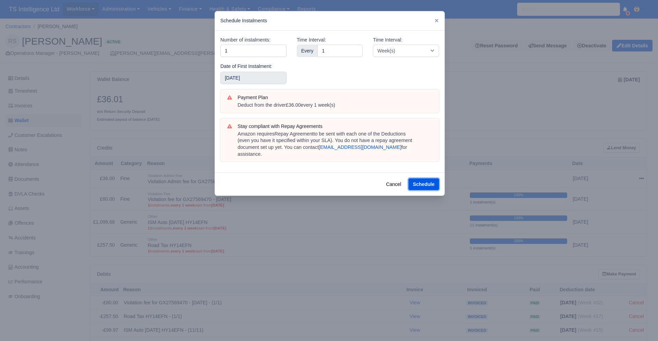
click at [418, 179] on button "Schedule" at bounding box center [424, 184] width 31 height 12
